Goal: Information Seeking & Learning: Learn about a topic

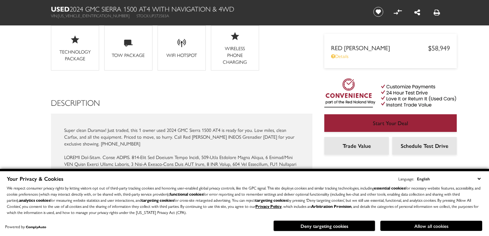
scroll to position [786, 0]
click at [420, 225] on button "Allow all cookies" at bounding box center [431, 226] width 102 height 10
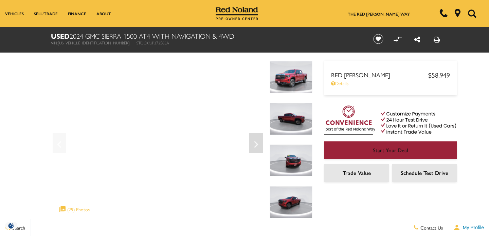
scroll to position [0, 0]
click at [342, 84] on link "Details" at bounding box center [390, 83] width 119 height 7
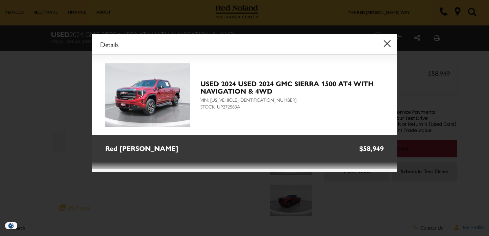
click at [386, 41] on button "close" at bounding box center [387, 44] width 20 height 20
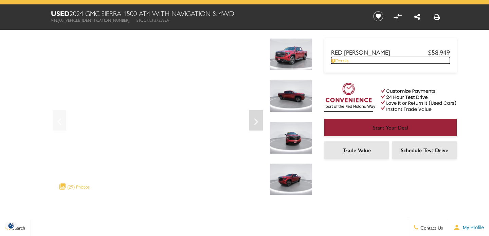
scroll to position [25, 0]
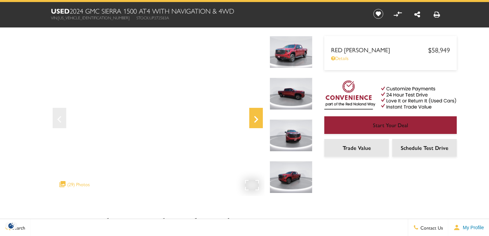
click at [258, 116] on icon "Next" at bounding box center [256, 119] width 14 height 16
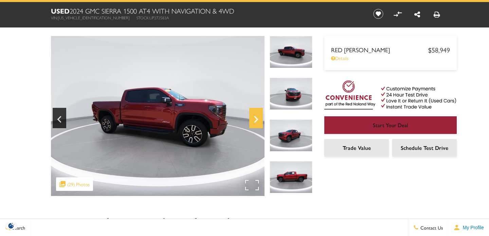
click at [254, 117] on icon "Next" at bounding box center [256, 119] width 4 height 7
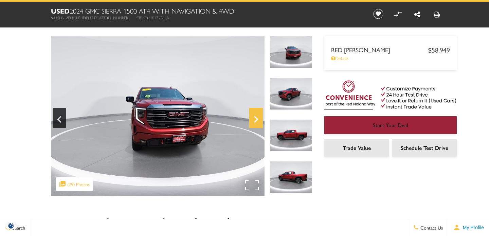
click at [254, 117] on icon "Next" at bounding box center [256, 119] width 14 height 16
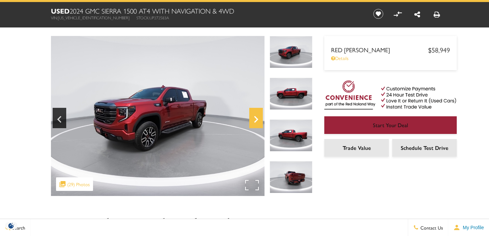
click at [254, 117] on icon "Next" at bounding box center [256, 119] width 14 height 16
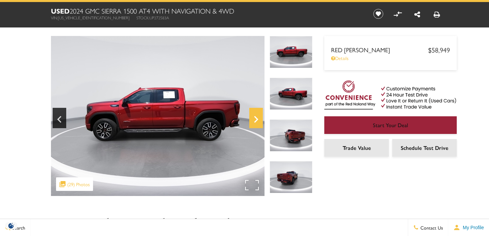
click at [254, 117] on icon "Next" at bounding box center [256, 119] width 14 height 16
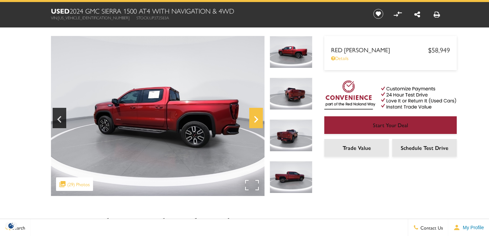
click at [254, 117] on icon "Next" at bounding box center [256, 119] width 14 height 16
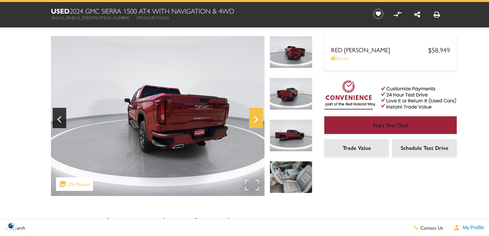
click at [254, 117] on icon "Next" at bounding box center [256, 119] width 14 height 16
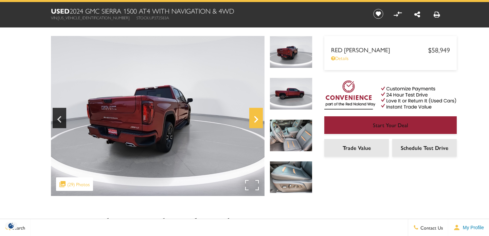
click at [254, 117] on icon "Next" at bounding box center [256, 119] width 4 height 7
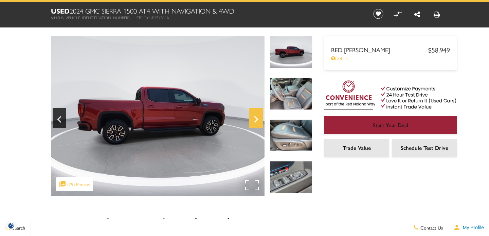
click at [254, 117] on icon "Next" at bounding box center [256, 119] width 4 height 7
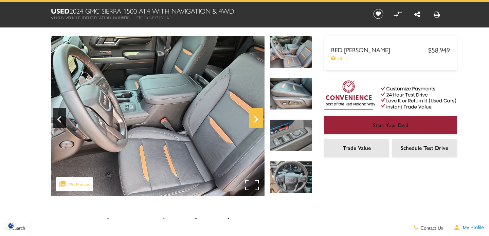
click at [254, 117] on icon "Next" at bounding box center [256, 119] width 4 height 7
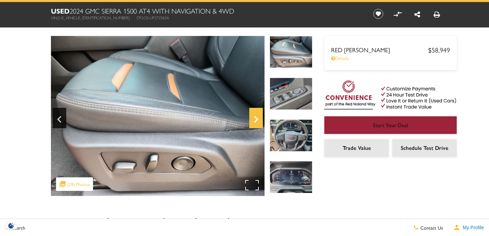
click at [254, 117] on icon "Next" at bounding box center [256, 119] width 4 height 7
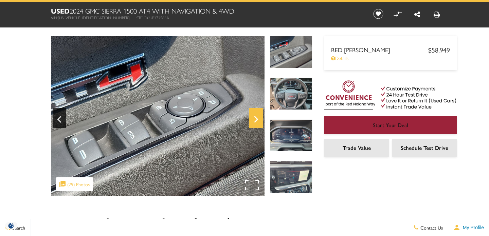
click at [254, 117] on icon "Next" at bounding box center [256, 119] width 4 height 7
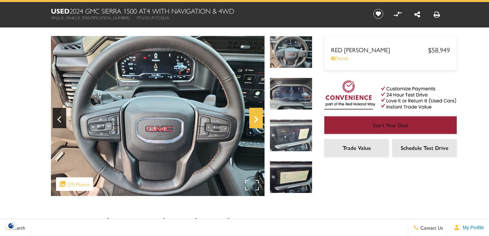
click at [254, 117] on icon "Next" at bounding box center [256, 119] width 4 height 7
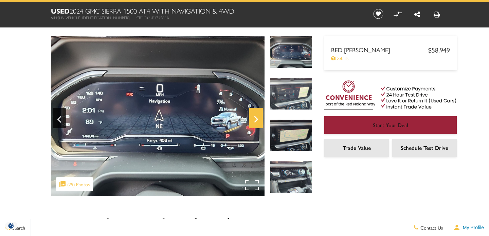
click at [254, 117] on icon "Next" at bounding box center [256, 119] width 4 height 7
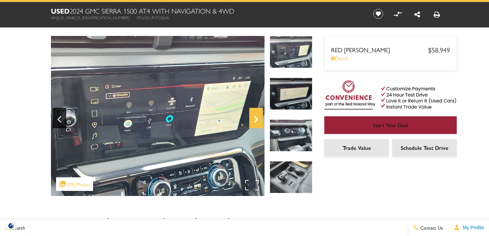
click at [254, 117] on icon "Next" at bounding box center [256, 119] width 4 height 7
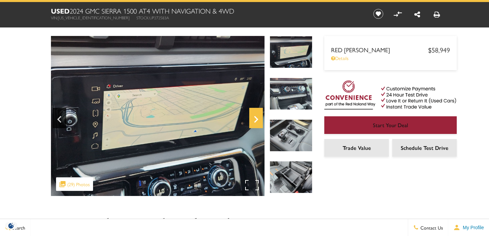
click at [254, 117] on icon "Next" at bounding box center [256, 119] width 4 height 7
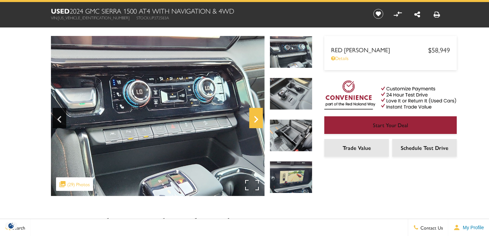
click at [254, 117] on icon "Next" at bounding box center [256, 119] width 4 height 7
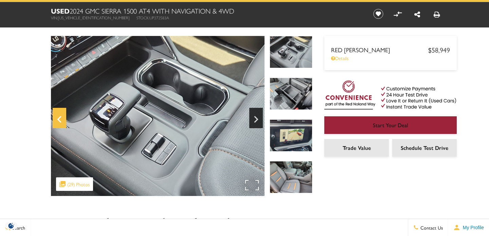
click at [58, 118] on icon "Previous" at bounding box center [60, 119] width 14 height 16
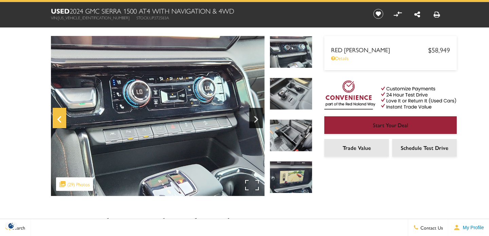
click at [58, 118] on icon "Previous" at bounding box center [60, 119] width 14 height 16
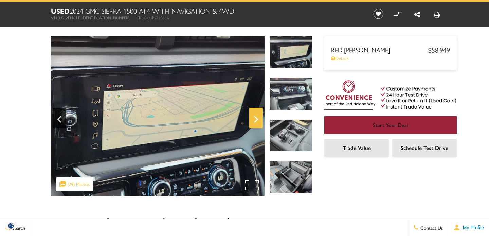
click at [254, 119] on icon "Next" at bounding box center [256, 119] width 14 height 16
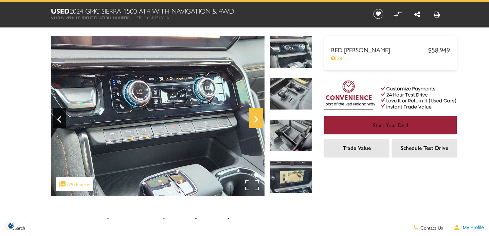
click at [254, 119] on icon "Next" at bounding box center [256, 119] width 14 height 16
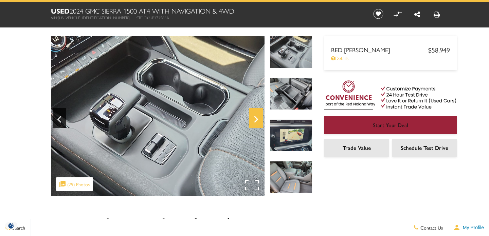
click at [254, 119] on icon "Next" at bounding box center [256, 119] width 14 height 16
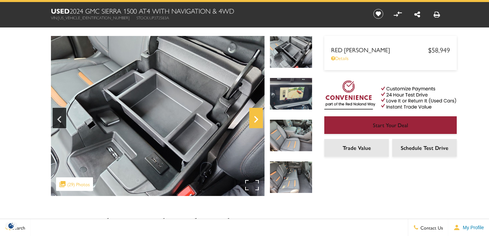
click at [254, 119] on icon "Next" at bounding box center [256, 119] width 14 height 16
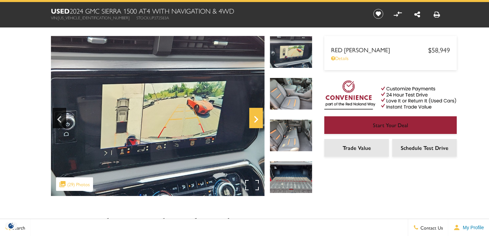
click at [254, 119] on icon "Next" at bounding box center [256, 119] width 14 height 16
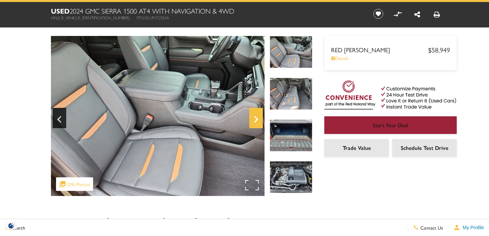
click at [254, 119] on icon "Next" at bounding box center [256, 119] width 14 height 16
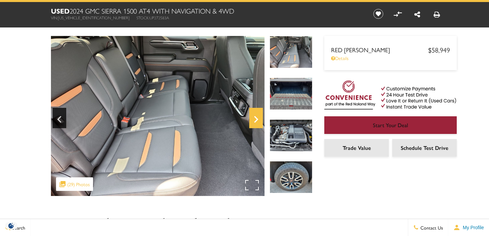
click at [257, 118] on icon "Next" at bounding box center [256, 119] width 4 height 7
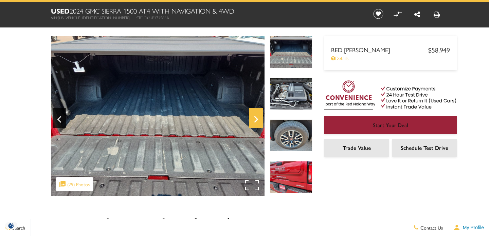
click at [257, 118] on icon "Next" at bounding box center [256, 119] width 4 height 7
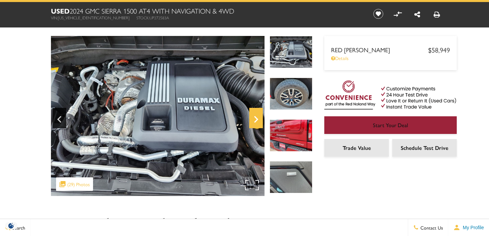
click at [257, 118] on icon "Next" at bounding box center [256, 119] width 4 height 7
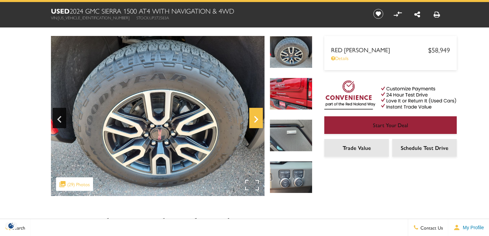
click at [257, 118] on icon "Next" at bounding box center [256, 119] width 4 height 7
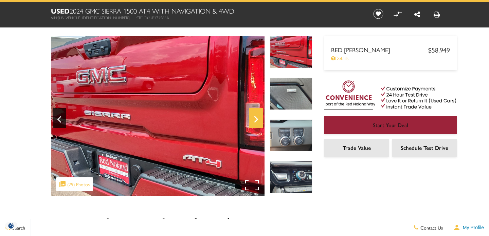
click at [257, 118] on icon "Next" at bounding box center [256, 119] width 4 height 7
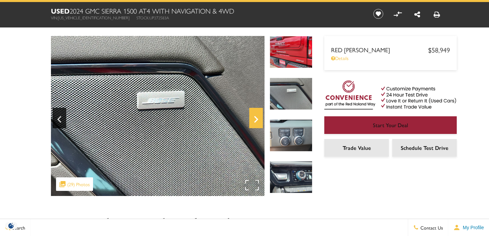
click at [253, 116] on icon "Next" at bounding box center [256, 119] width 14 height 16
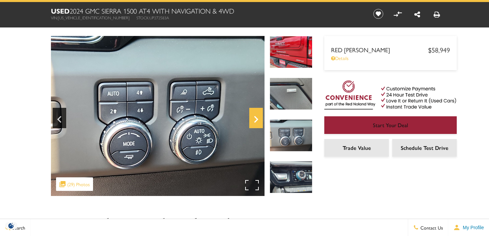
click at [255, 118] on icon "Next" at bounding box center [256, 119] width 14 height 16
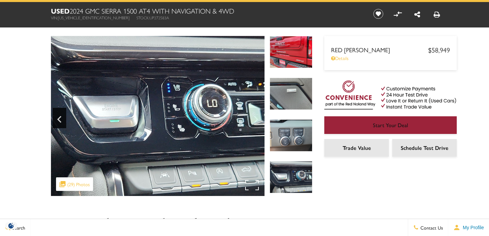
click at [254, 118] on img at bounding box center [157, 116] width 213 height 160
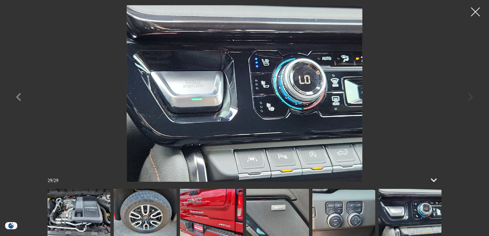
click at [473, 12] on div at bounding box center [475, 12] width 18 height 18
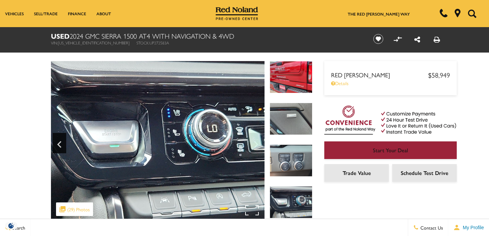
scroll to position [0, 0]
